Goal: Information Seeking & Learning: Learn about a topic

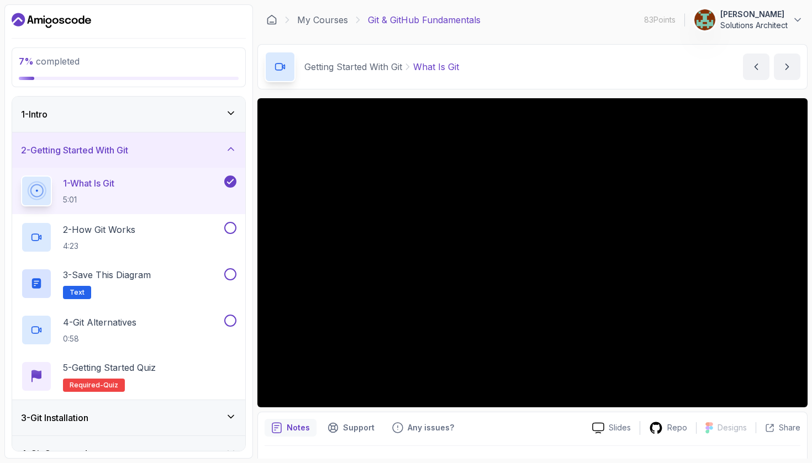
scroll to position [59, 0]
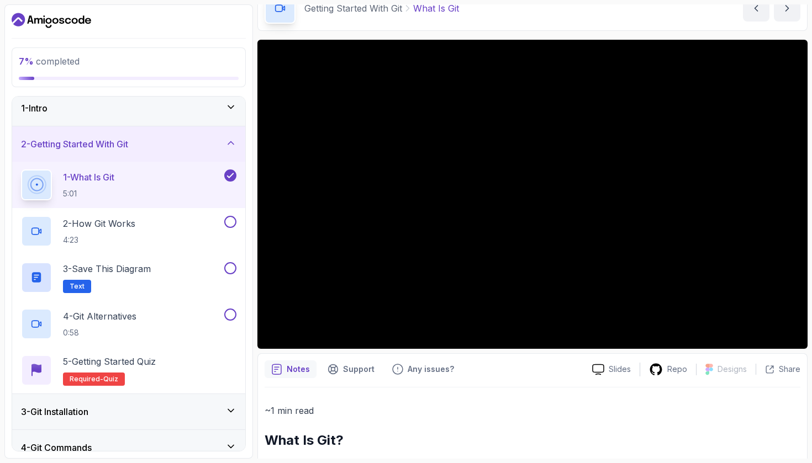
click at [272, 351] on div "Slides Repo Designs Design not available Share Notes Support Any issues? Slides…" at bounding box center [532, 382] width 550 height 684
click at [114, 177] on p "1 - What Is Git" at bounding box center [88, 177] width 51 height 13
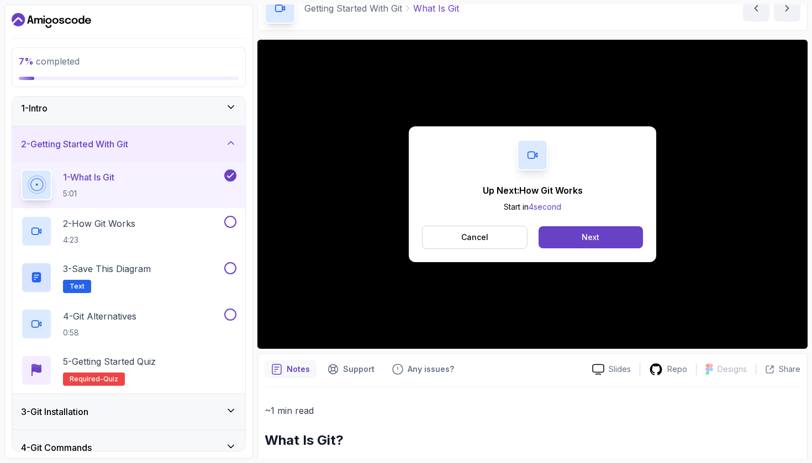
click at [171, 182] on div "1 - What Is Git 5:01" at bounding box center [121, 185] width 201 height 31
click at [195, 173] on div "1 - What Is Git 5:01" at bounding box center [121, 185] width 201 height 31
click at [219, 178] on div "1 - What Is Git 5:01" at bounding box center [121, 185] width 201 height 31
click at [501, 245] on button "Cancel" at bounding box center [474, 237] width 105 height 23
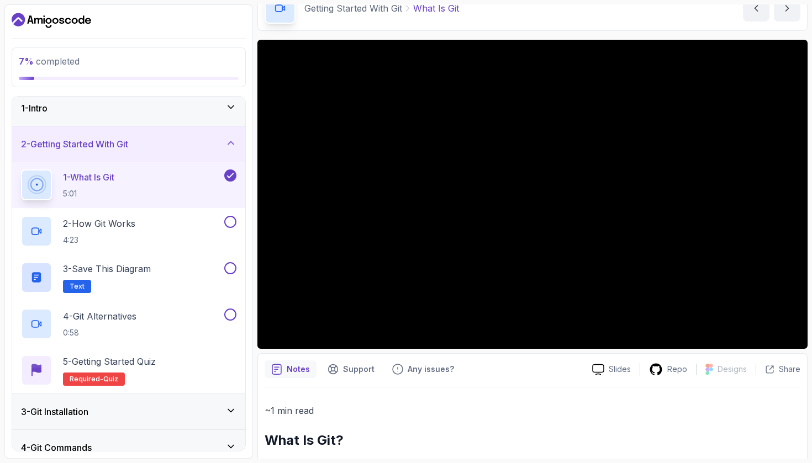
click at [180, 153] on div "2 - Getting Started With Git" at bounding box center [128, 143] width 233 height 35
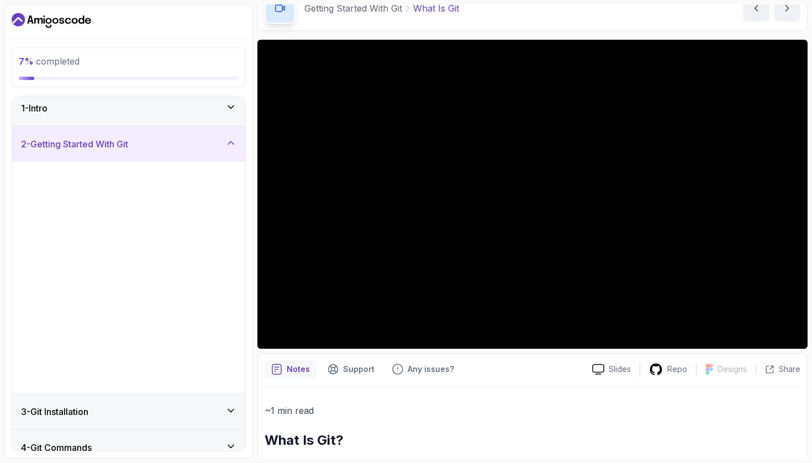
scroll to position [0, 0]
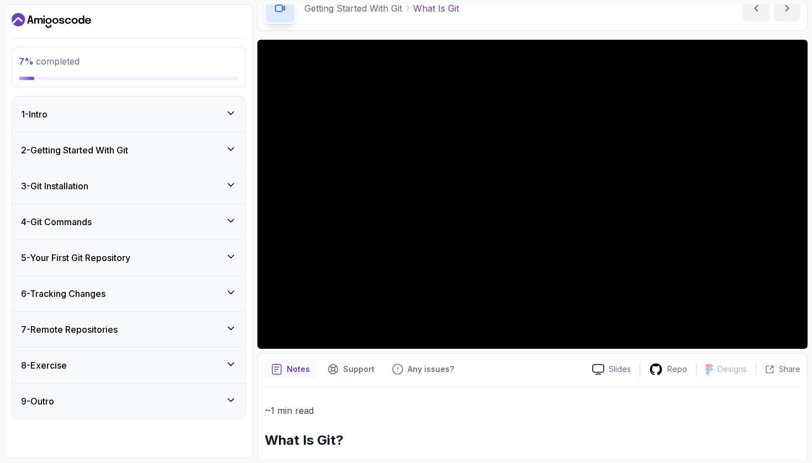
click at [180, 153] on div "2 - Getting Started With Git" at bounding box center [128, 150] width 215 height 13
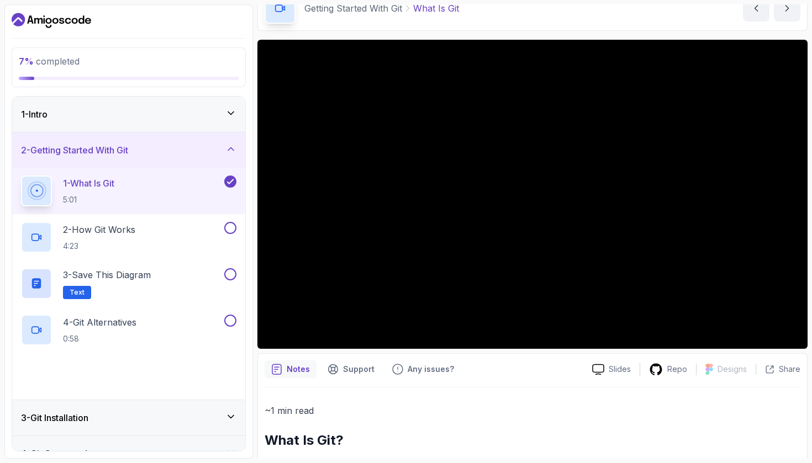
click at [175, 176] on div "1 - What Is Git 5:01" at bounding box center [121, 191] width 201 height 31
click at [186, 187] on div "1 - What Is Git 5:01" at bounding box center [121, 191] width 201 height 31
click at [112, 233] on p "2 - How Git Works" at bounding box center [99, 229] width 72 height 13
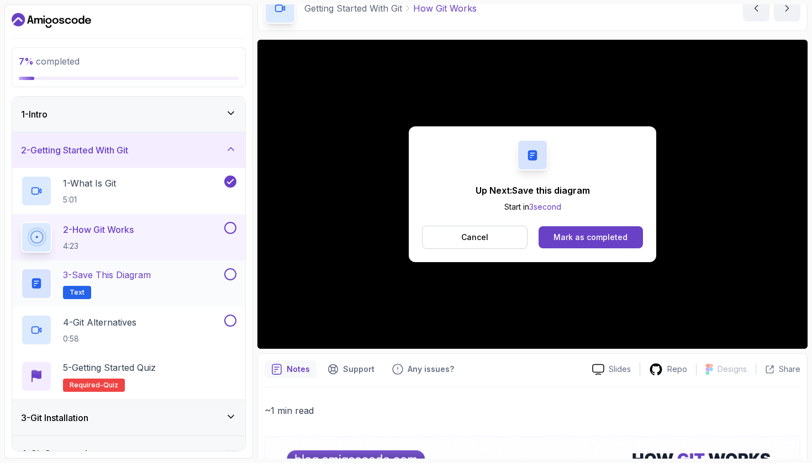
click at [161, 278] on div "3 - Save this diagram Text" at bounding box center [121, 283] width 201 height 31
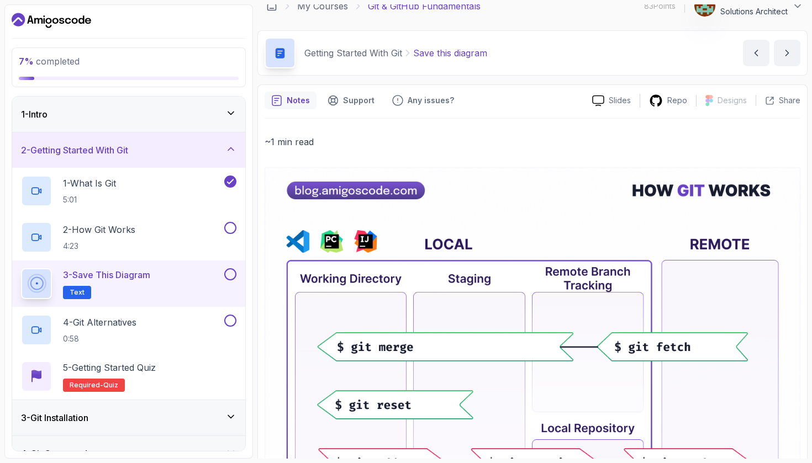
scroll to position [15, 0]
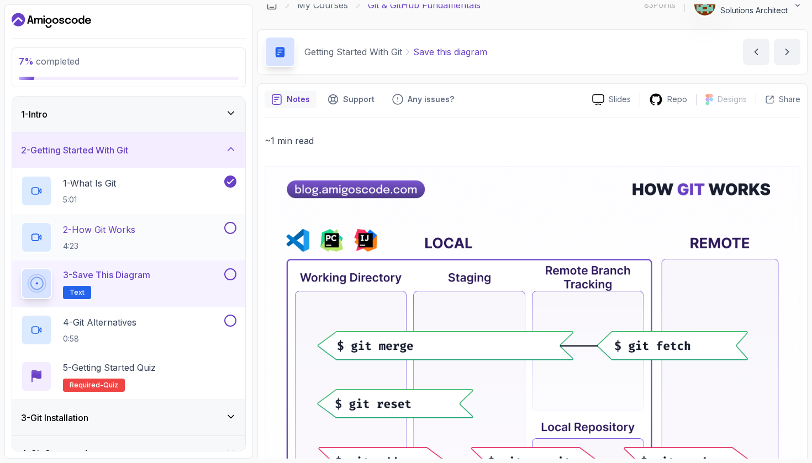
click at [220, 226] on div "2 - How Git Works 4:23" at bounding box center [121, 237] width 201 height 31
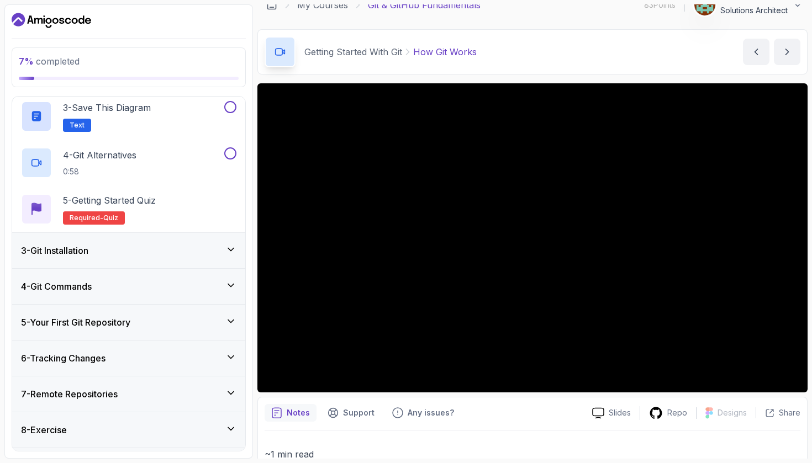
scroll to position [200, 0]
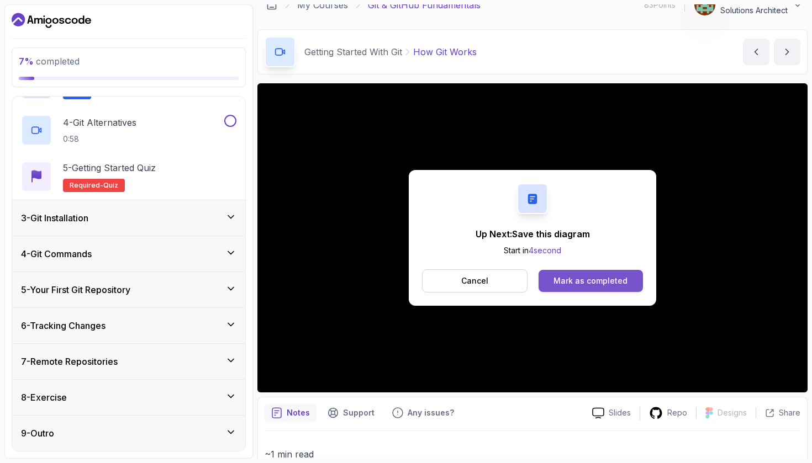
click at [584, 292] on button "Mark as completed" at bounding box center [590, 281] width 104 height 22
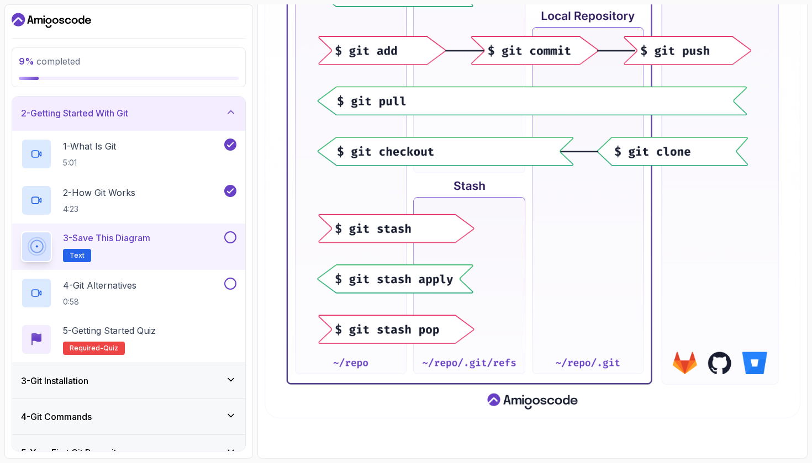
click at [234, 237] on button at bounding box center [230, 237] width 12 height 12
click at [136, 297] on p "0:58" at bounding box center [99, 302] width 73 height 11
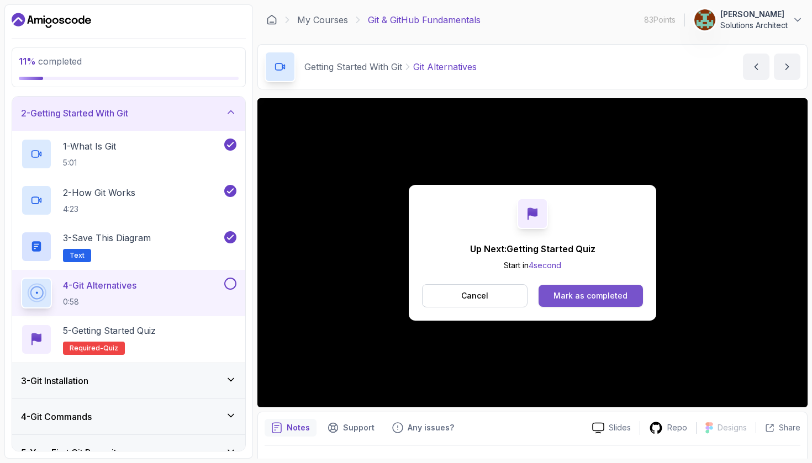
click at [606, 299] on div "Mark as completed" at bounding box center [590, 295] width 74 height 11
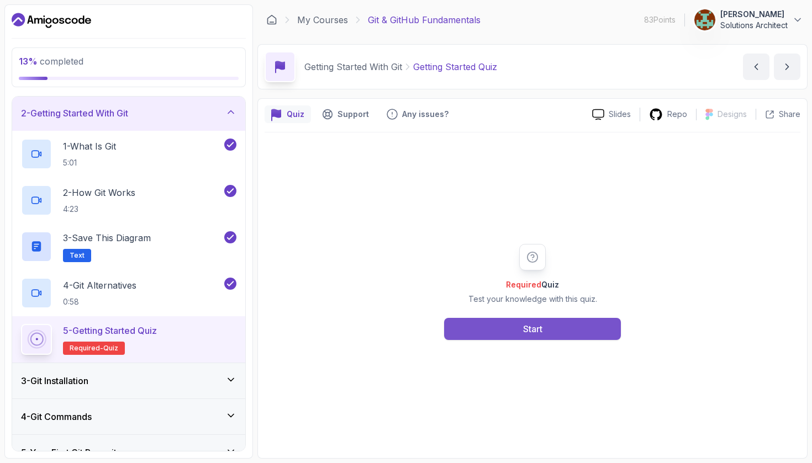
click at [539, 331] on div "Start" at bounding box center [532, 328] width 19 height 13
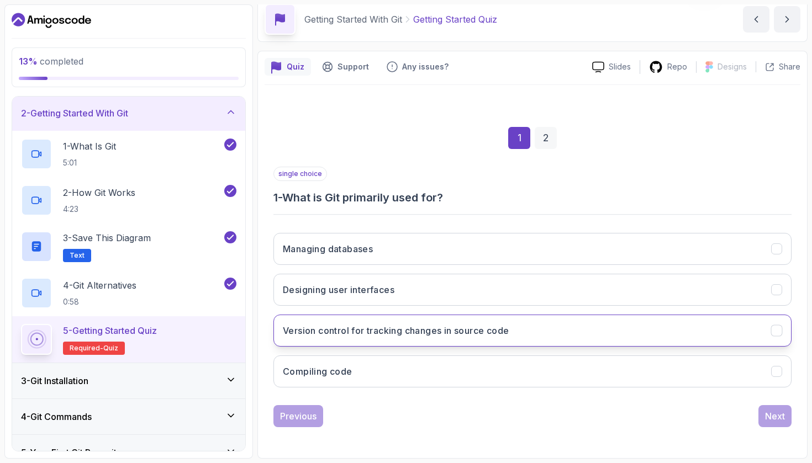
click at [760, 319] on button "Version control for tracking changes in source code" at bounding box center [532, 331] width 518 height 32
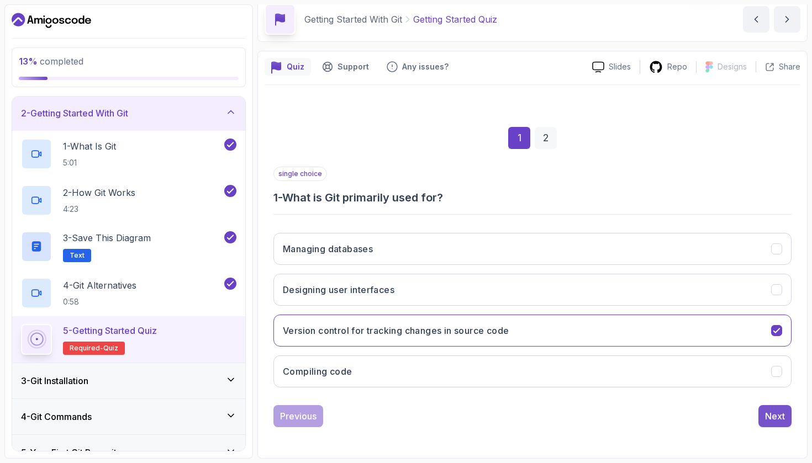
click at [785, 410] on button "Next" at bounding box center [774, 416] width 33 height 22
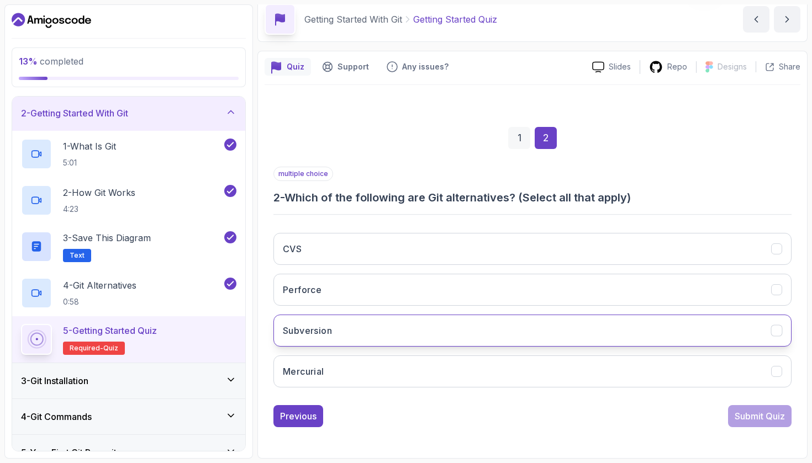
click at [779, 329] on icon "Subversion" at bounding box center [776, 331] width 6 height 4
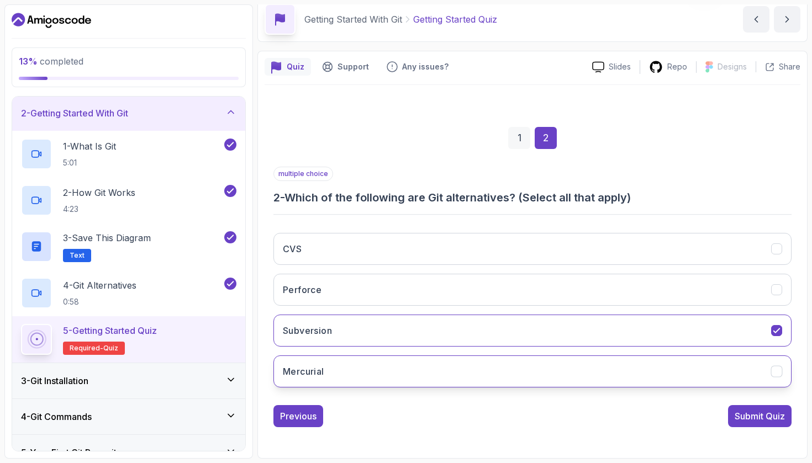
click at [782, 375] on button "Mercurial" at bounding box center [532, 372] width 518 height 32
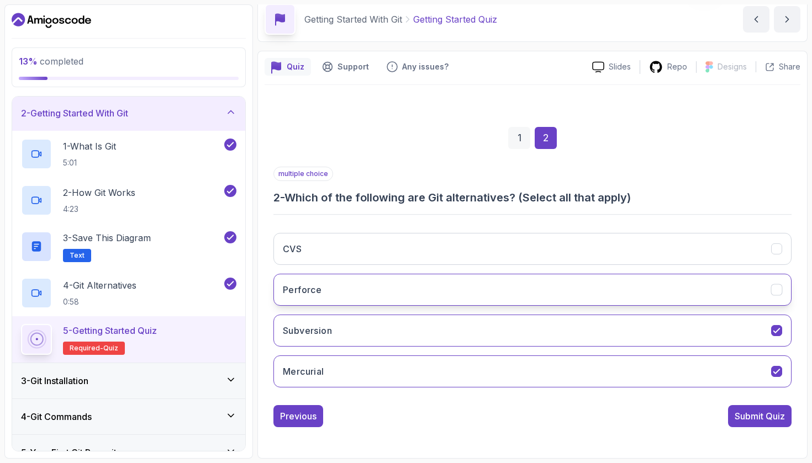
click at [779, 296] on button "Perforce" at bounding box center [532, 290] width 518 height 32
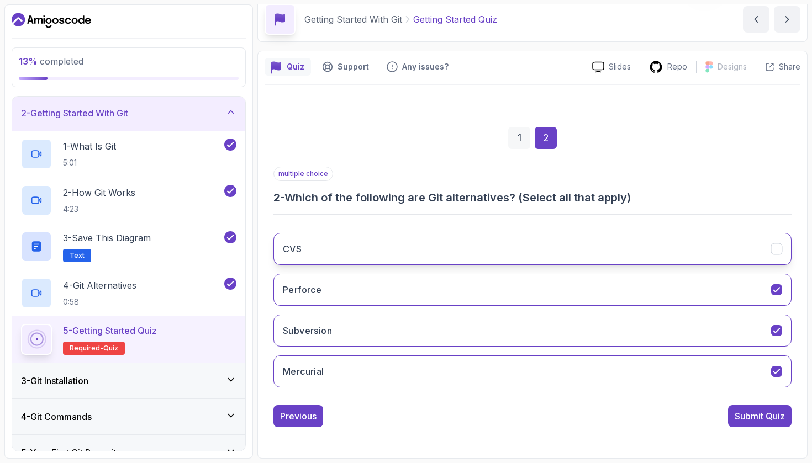
click at [781, 245] on icon "CVS" at bounding box center [776, 249] width 10 height 10
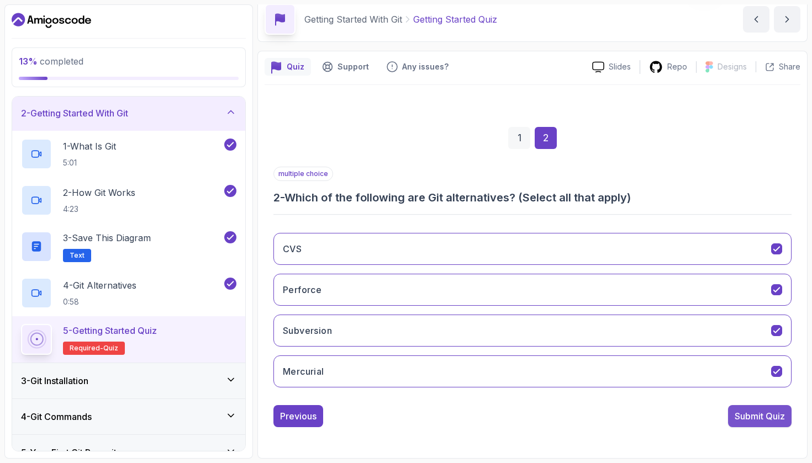
click at [766, 416] on div "Submit Quiz" at bounding box center [759, 416] width 50 height 13
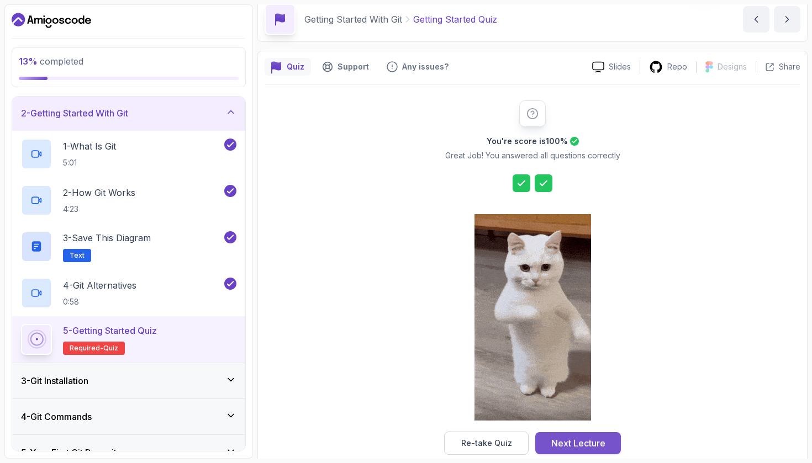
click at [575, 446] on div "Next Lecture" at bounding box center [578, 443] width 54 height 13
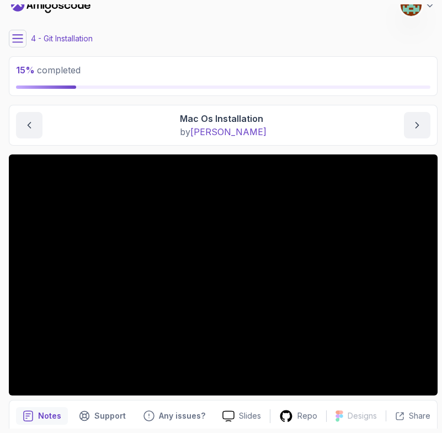
scroll to position [15, 0]
